Goal: Information Seeking & Learning: Learn about a topic

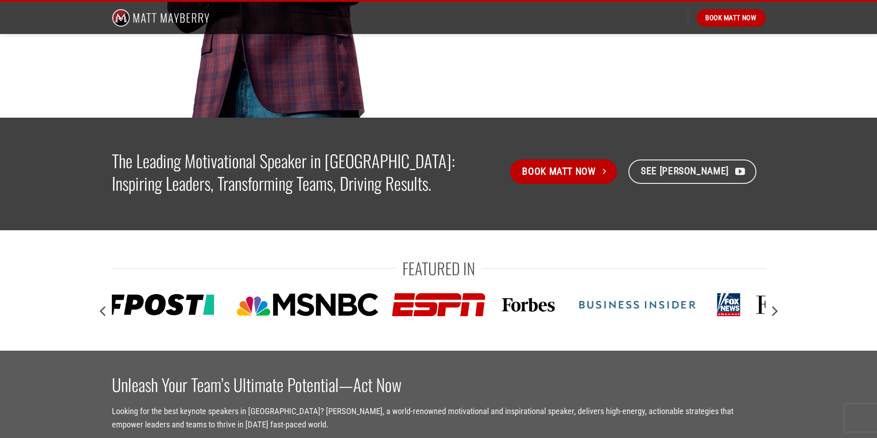
scroll to position [311, 0]
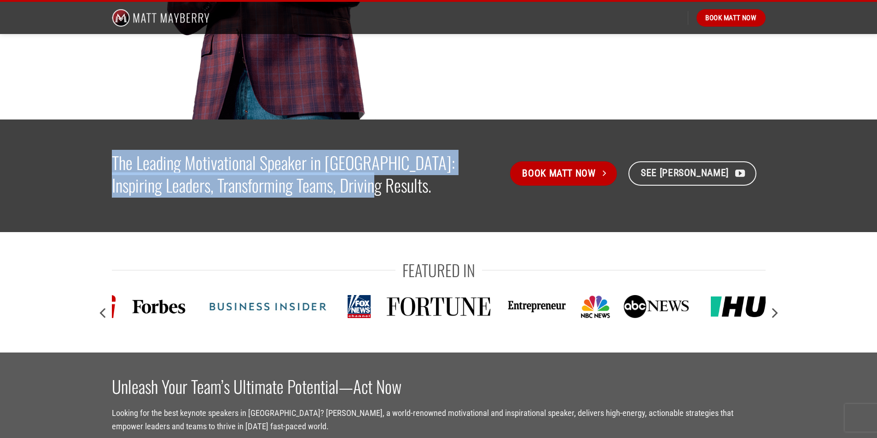
drag, startPoint x: 326, startPoint y: 185, endPoint x: 99, endPoint y: 153, distance: 229.0
click at [99, 153] on div "The Leading Motivational Speaker in [GEOGRAPHIC_DATA]: Inspiring Leaders, Trans…" at bounding box center [438, 176] width 877 height 58
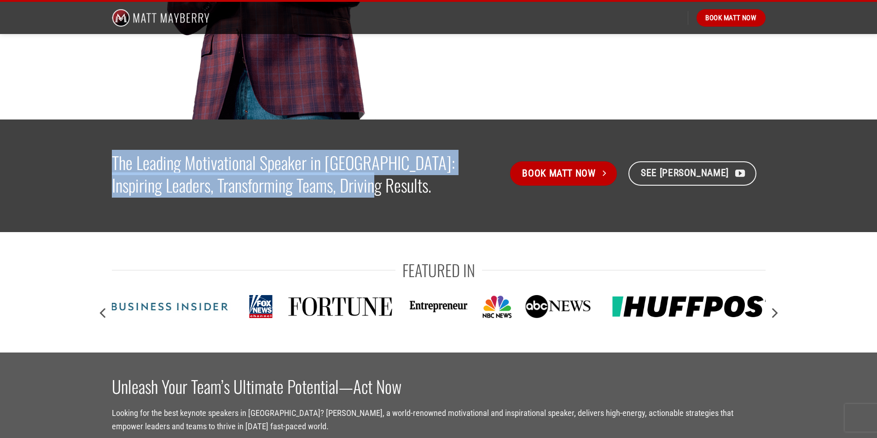
copy strong "The Leading Motivational Speaker in [GEOGRAPHIC_DATA]: Inspiring Leaders, Trans…"
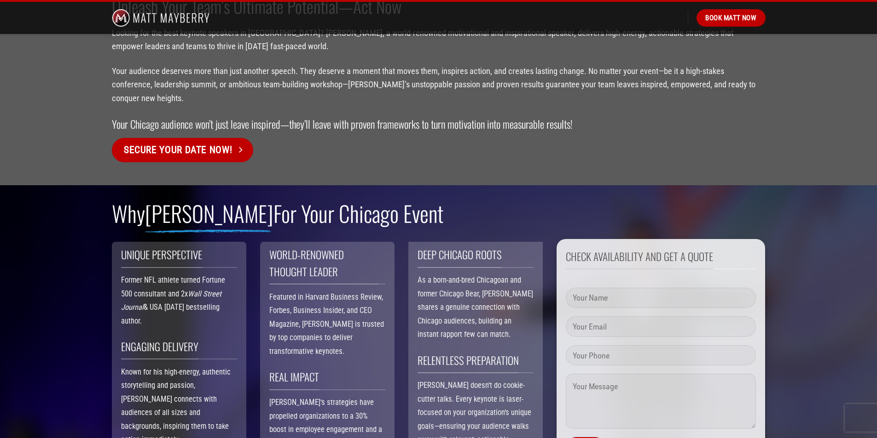
scroll to position [690, 0]
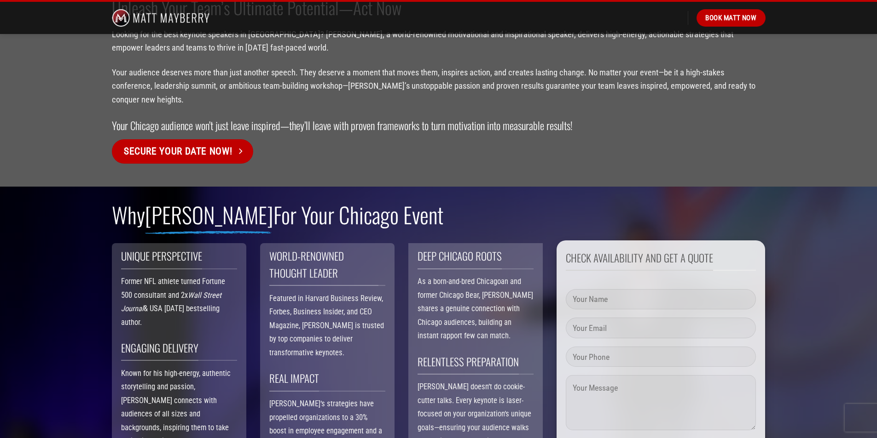
drag, startPoint x: 429, startPoint y: 199, endPoint x: 92, endPoint y: 188, distance: 337.4
copy h2 "Why [PERSON_NAME] For Your Chicago Event"
drag, startPoint x: 207, startPoint y: 242, endPoint x: 117, endPoint y: 237, distance: 89.9
click at [117, 243] on div "Unique Perspective Former NFL athlete turned Fortune 500 consultant and 2x Wall…" at bounding box center [179, 367] width 134 height 248
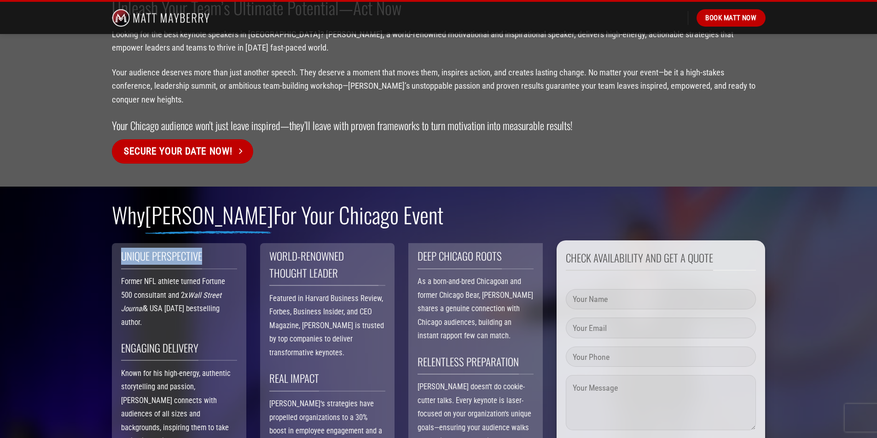
copy span "Unique Perspective"
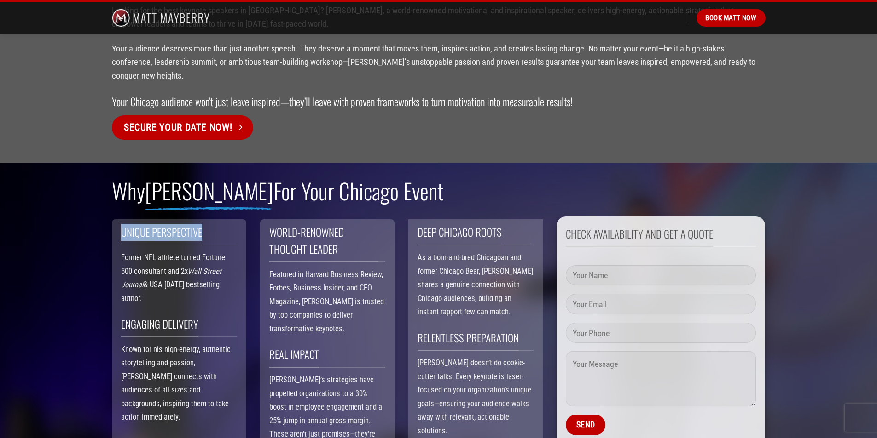
scroll to position [736, 0]
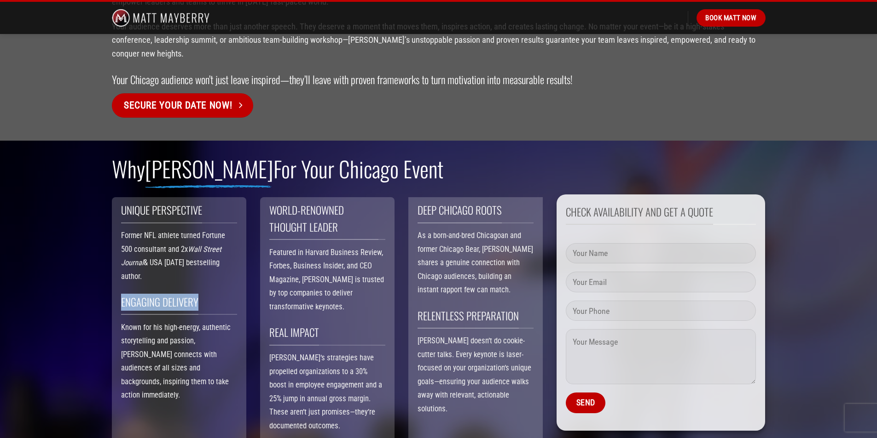
drag, startPoint x: 203, startPoint y: 289, endPoint x: 87, endPoint y: 278, distance: 116.0
copy span "engaging delivery"
drag, startPoint x: 519, startPoint y: 303, endPoint x: 416, endPoint y: 306, distance: 102.6
click at [416, 306] on div "Deep Chicago Roots As a born-and-bred Chicagoan and former Chicago Bear, [PERSO…" at bounding box center [475, 321] width 134 height 248
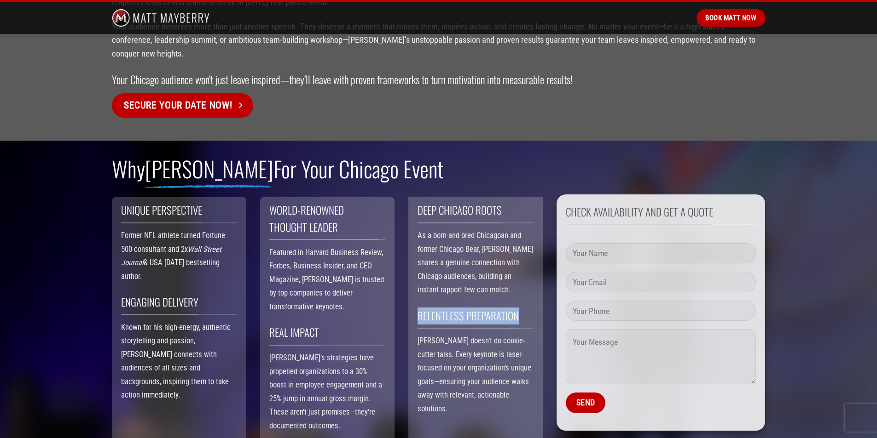
copy span "Relentless Preparation"
click at [327, 324] on h3 "Real Impact" at bounding box center [327, 334] width 116 height 21
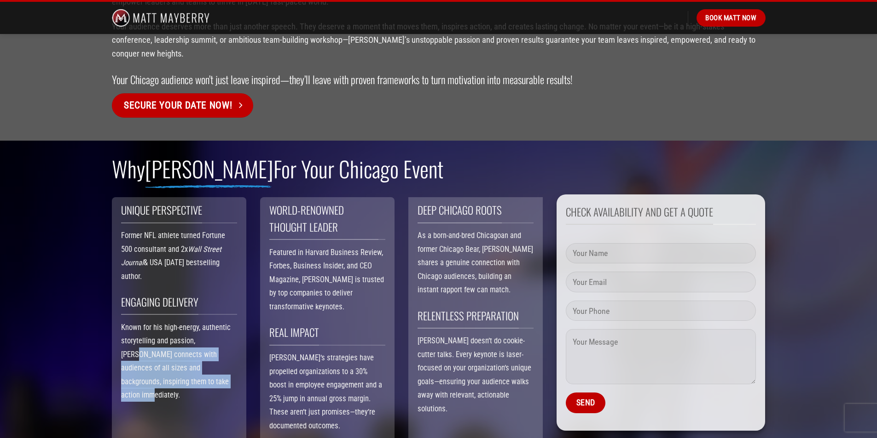
drag, startPoint x: 200, startPoint y: 366, endPoint x: 113, endPoint y: 338, distance: 91.1
click at [113, 338] on div "Unique Perspective Former NFL athlete turned Fortune 500 consultant and 2x Wall…" at bounding box center [179, 321] width 134 height 248
copy span "connects with audiences of all sizes and backgrounds, inspiring them to take ac…"
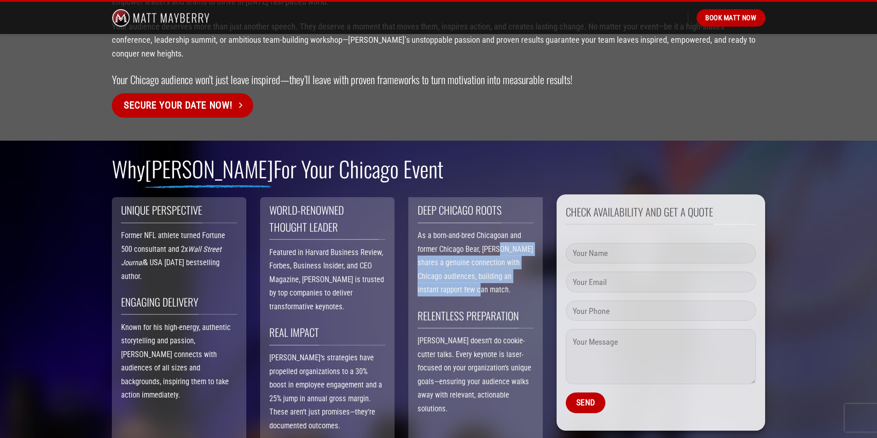
drag, startPoint x: 465, startPoint y: 271, endPoint x: 499, endPoint y: 232, distance: 52.2
click at [499, 232] on p "As a born-and-bred Chicagoan and former Chicago Bear, [PERSON_NAME] shares a ge…" at bounding box center [475, 263] width 116 height 68
copy span "shares a genuine connection with Chicago audiences, building an instant rapport…"
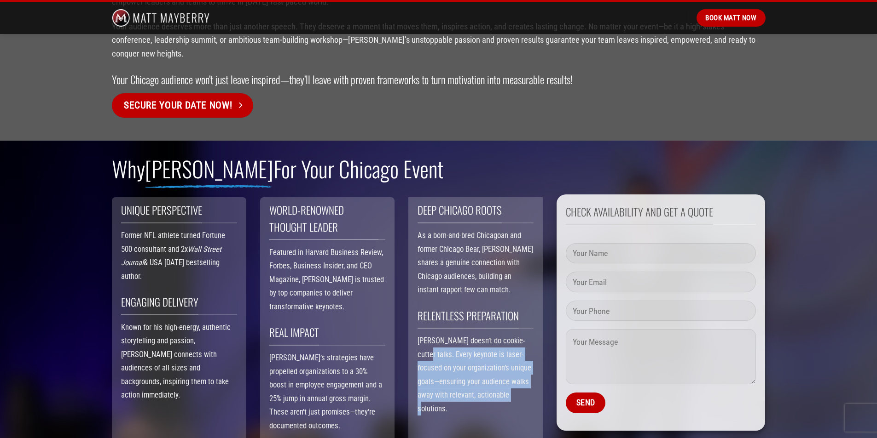
drag, startPoint x: 416, startPoint y: 340, endPoint x: 520, endPoint y: 381, distance: 111.6
click at [520, 381] on div "Deep Chicago Roots As a born-and-bred Chicagoan and former Chicago Bear, [PERSO…" at bounding box center [475, 321] width 134 height 248
copy span "Every keynote is laser-focused on your organization’s unique goals—ensuring you…"
